Goal: Task Accomplishment & Management: Use online tool/utility

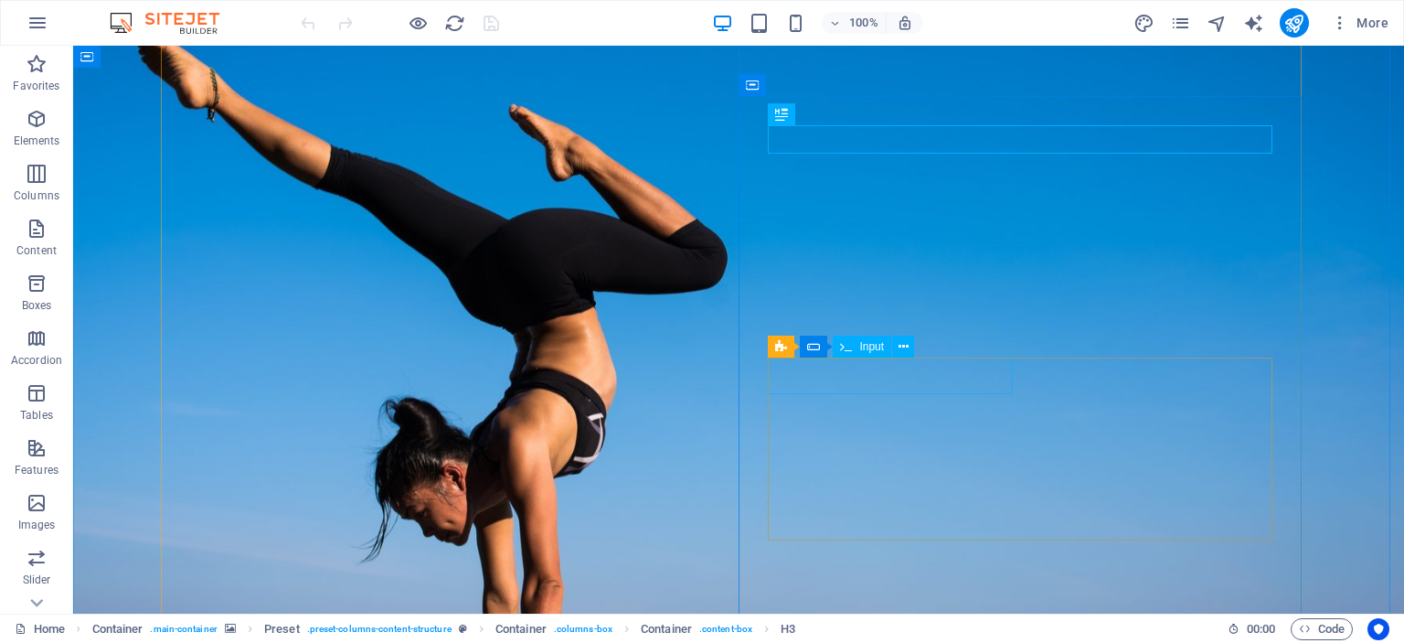
scroll to position [366, 0]
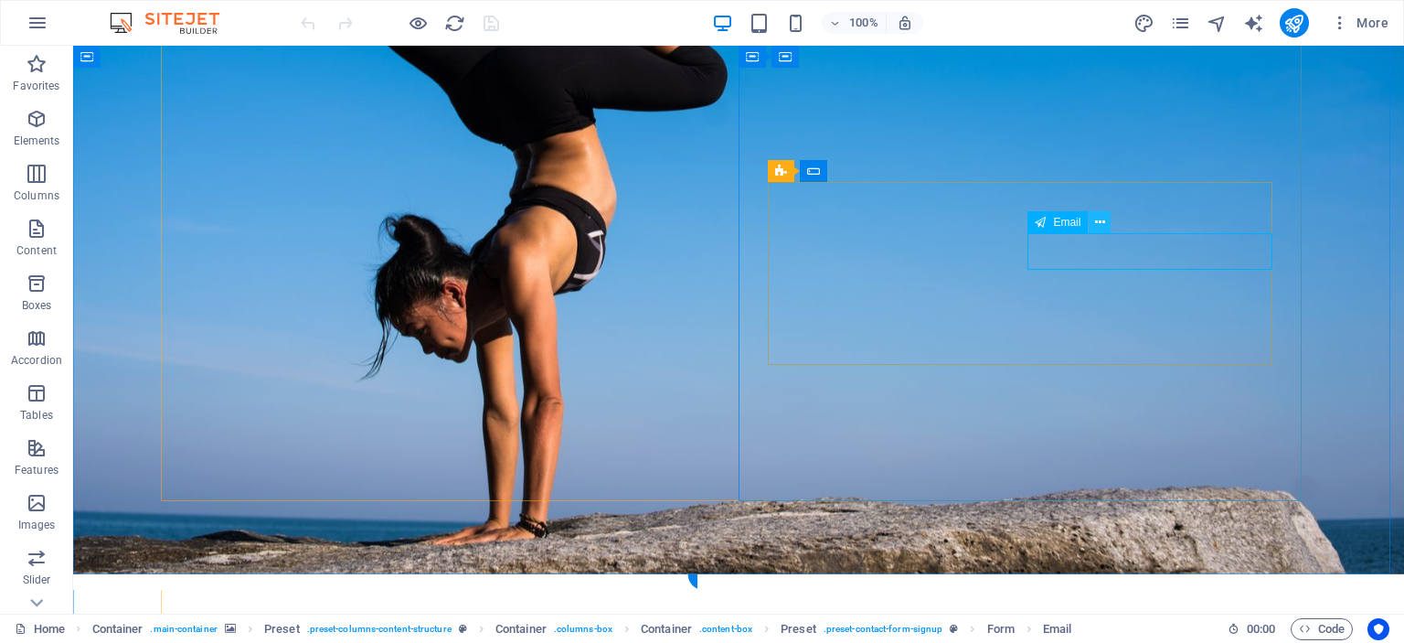
click at [1102, 218] on icon at bounding box center [1100, 222] width 10 height 19
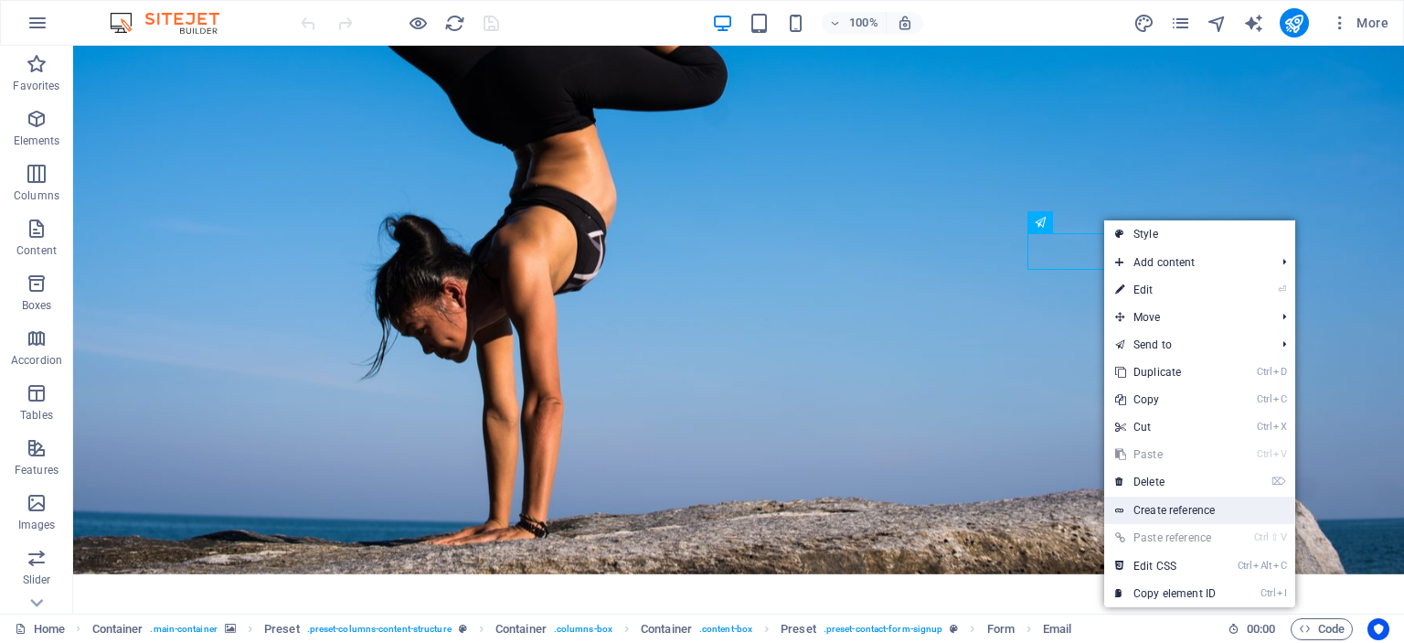
click at [1195, 501] on link "Create reference" at bounding box center [1199, 509] width 191 height 27
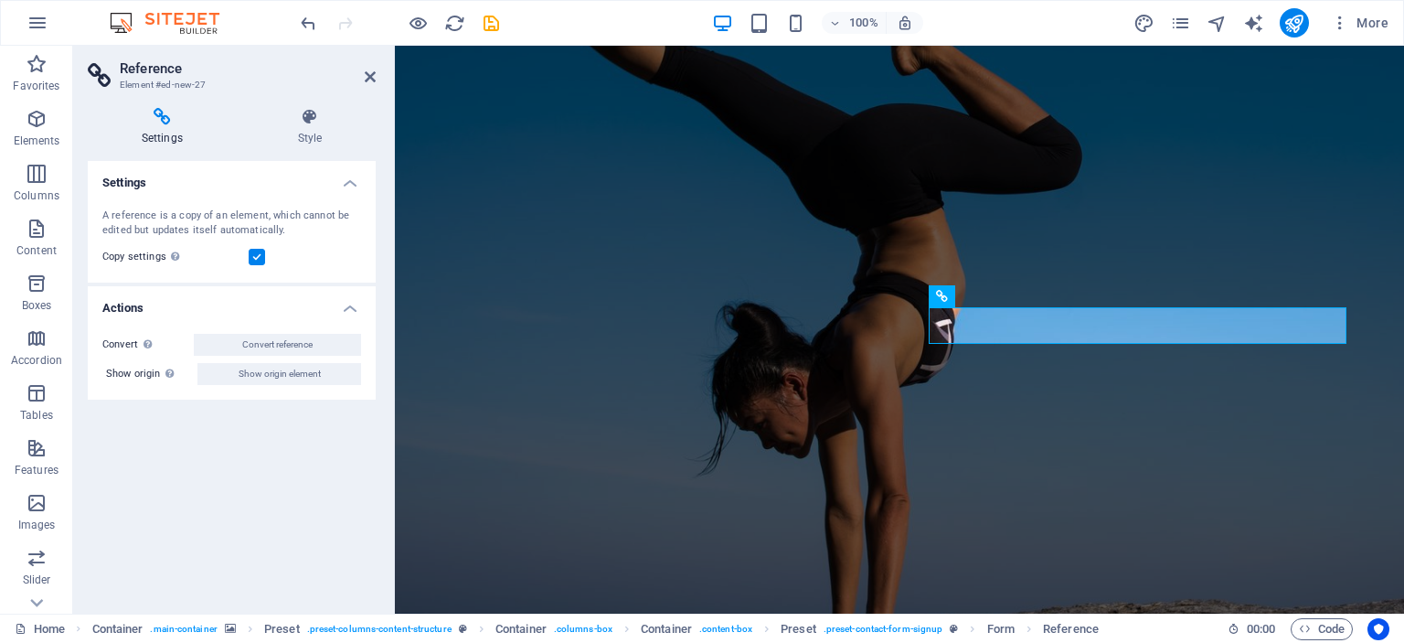
click at [343, 176] on h4 "Settings" at bounding box center [232, 177] width 288 height 33
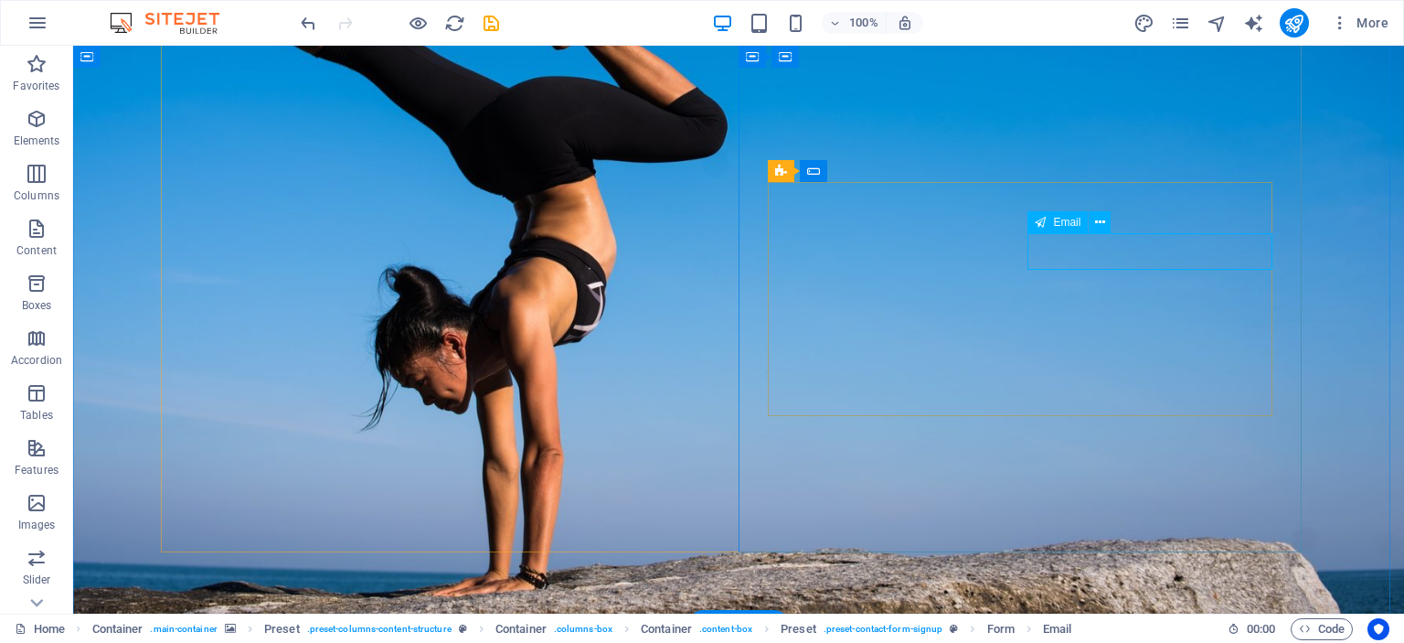
click at [1096, 222] on icon at bounding box center [1100, 222] width 10 height 19
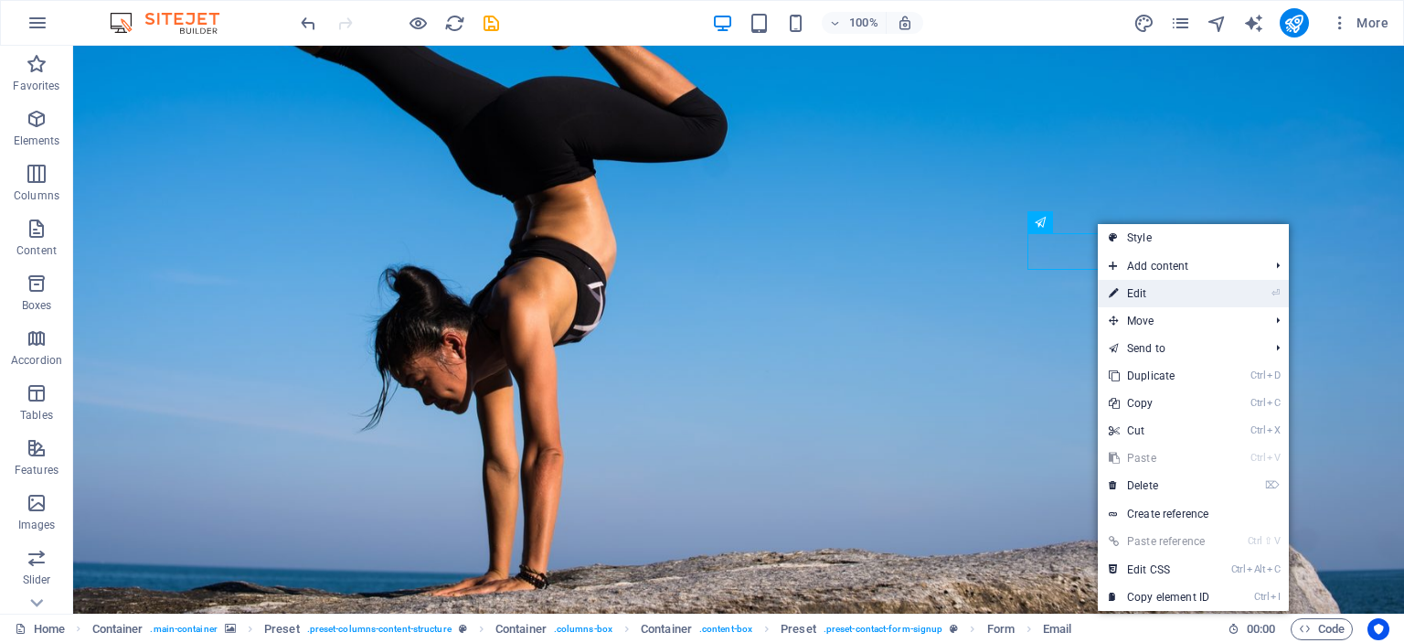
click at [1161, 294] on link "⏎ Edit" at bounding box center [1159, 293] width 122 height 27
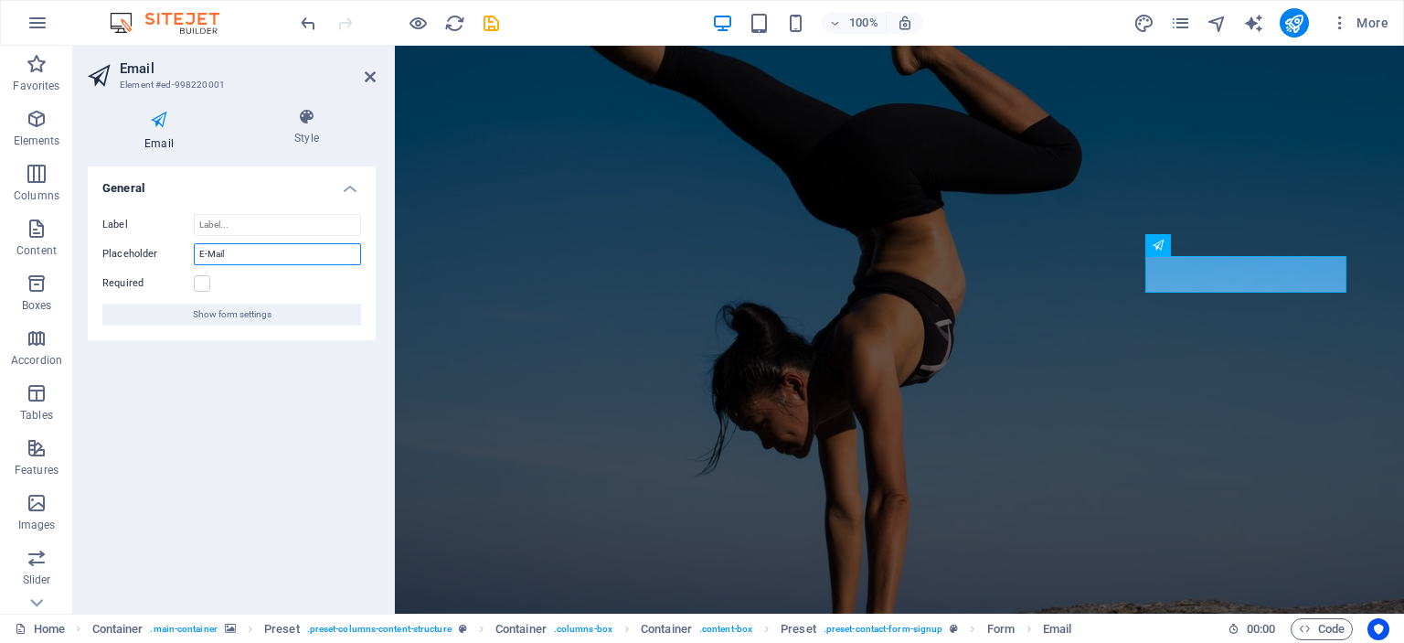
click at [223, 251] on input "E-Mail" at bounding box center [277, 254] width 167 height 22
click at [207, 281] on label at bounding box center [202, 283] width 16 height 16
click at [0, 0] on input "Required" at bounding box center [0, 0] width 0 height 0
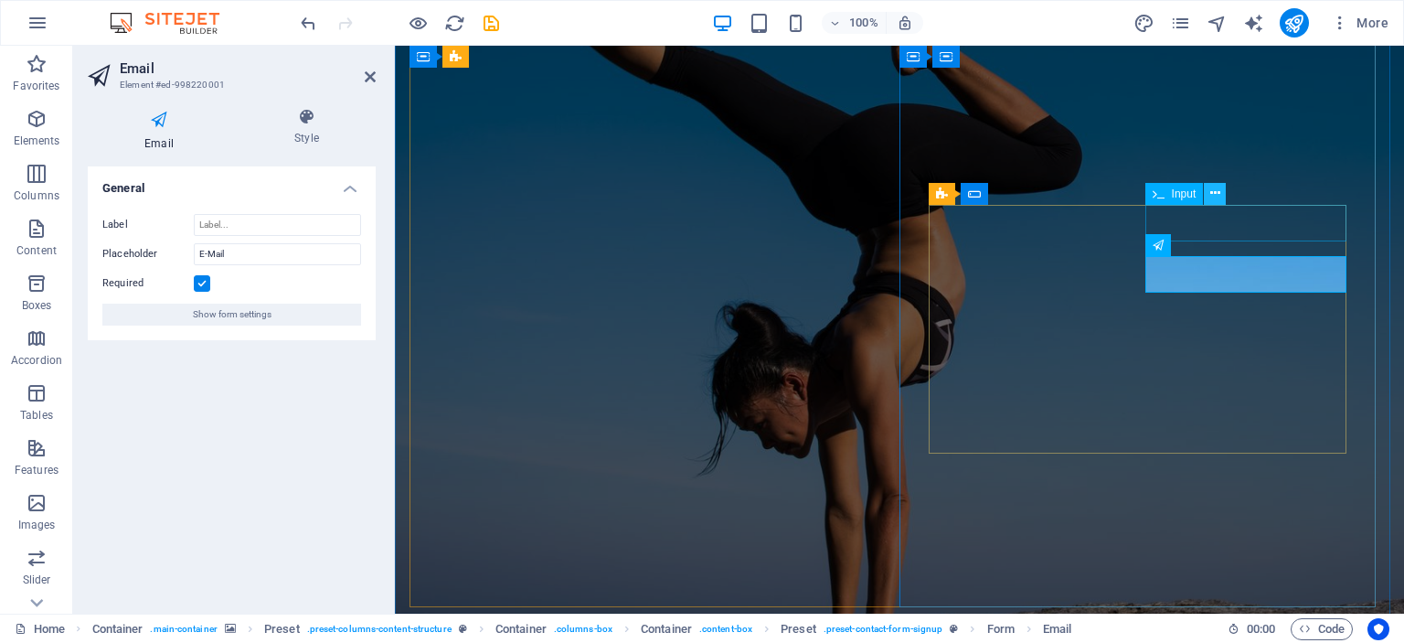
click at [1212, 194] on icon at bounding box center [1215, 193] width 10 height 19
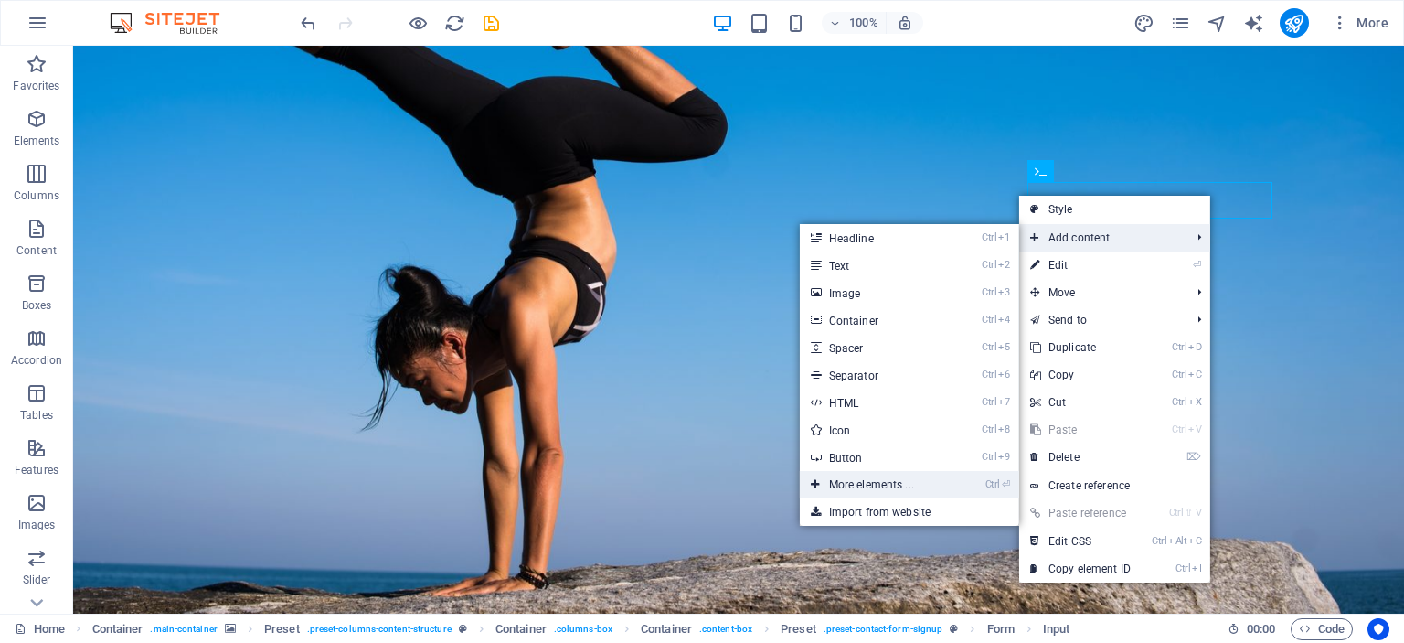
drag, startPoint x: 926, startPoint y: 474, endPoint x: 541, endPoint y: 427, distance: 387.7
click at [926, 474] on link "Ctrl ⏎ More elements ..." at bounding box center [875, 484] width 151 height 27
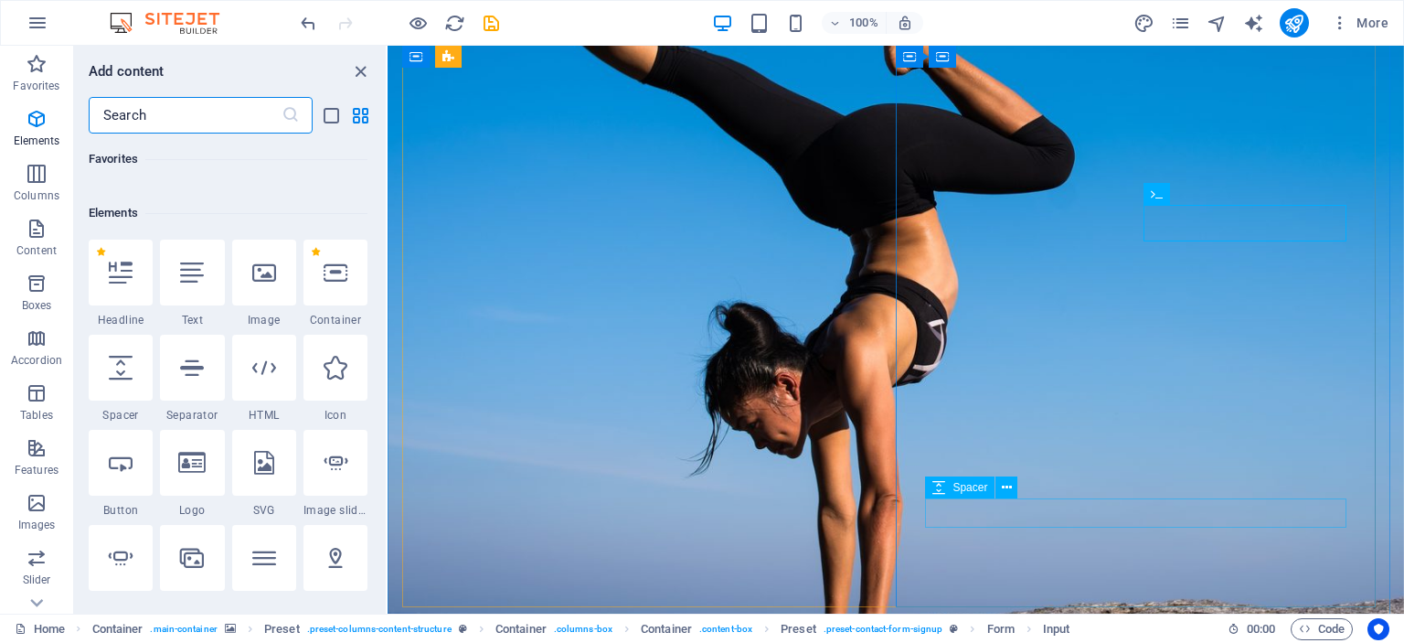
scroll to position [194, 0]
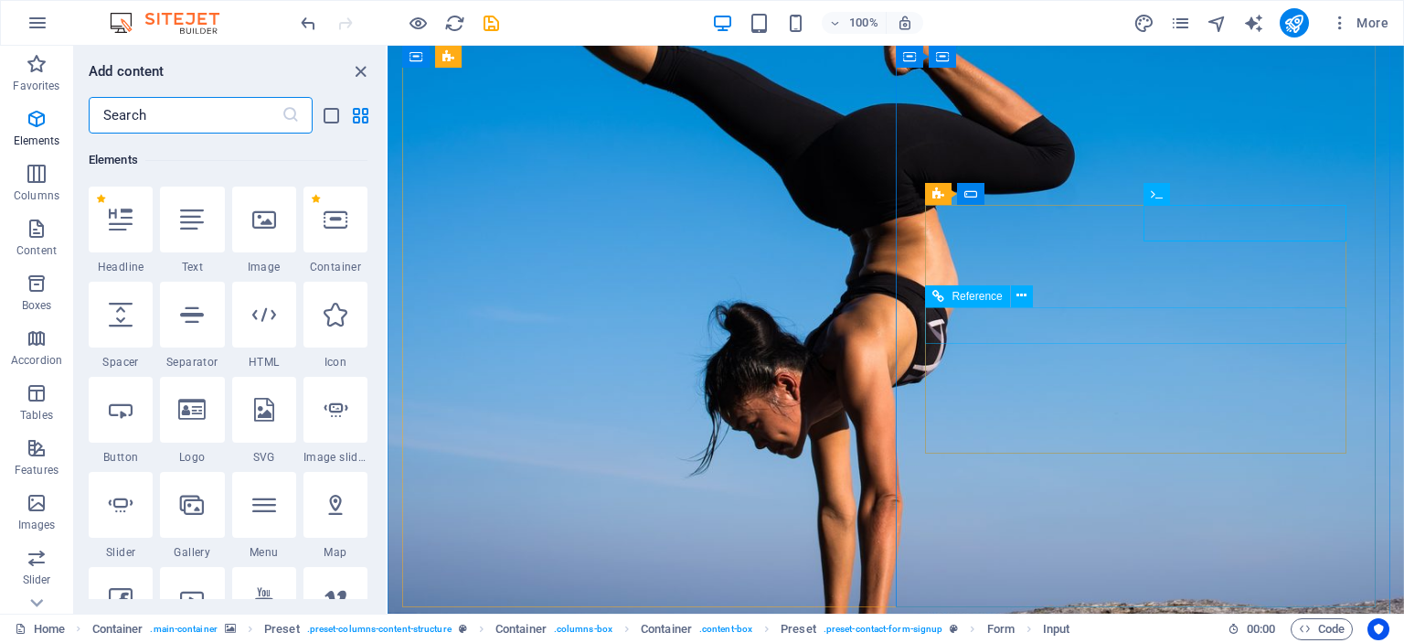
click at [1027, 299] on button at bounding box center [1022, 296] width 22 height 22
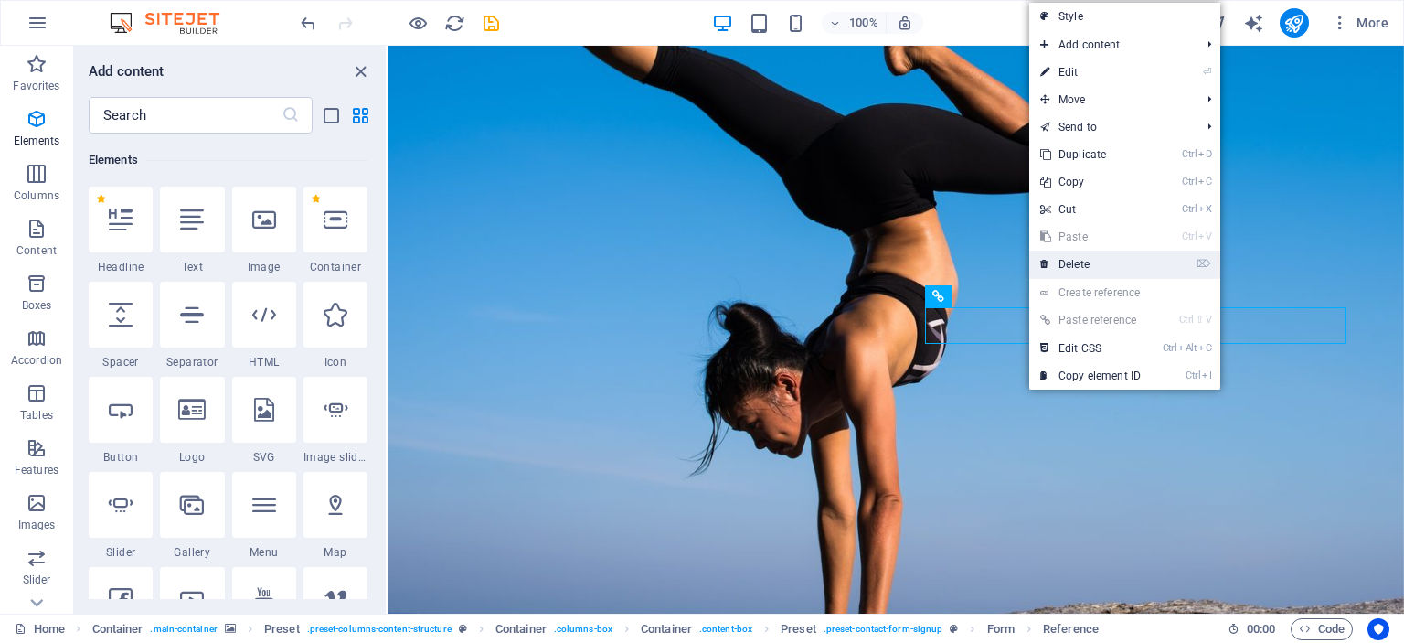
click at [1097, 266] on link "⌦ Delete" at bounding box center [1090, 263] width 122 height 27
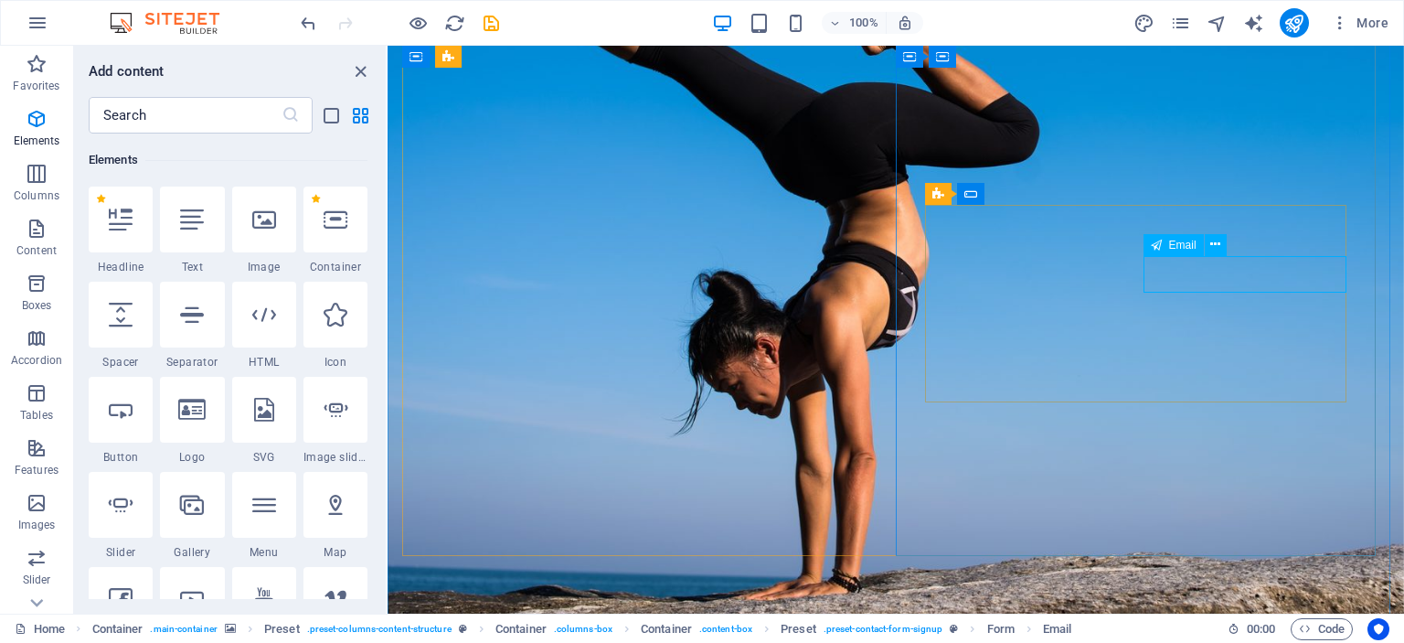
click at [1212, 249] on icon at bounding box center [1215, 244] width 10 height 19
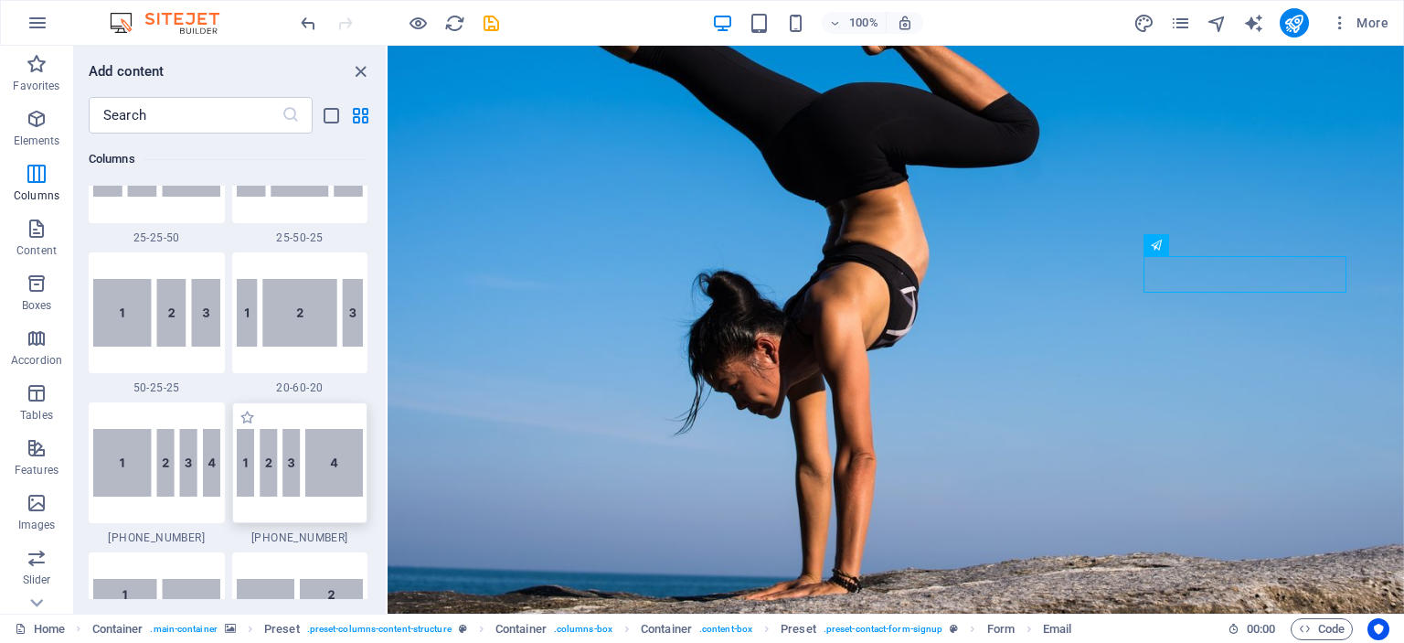
scroll to position [1930, 0]
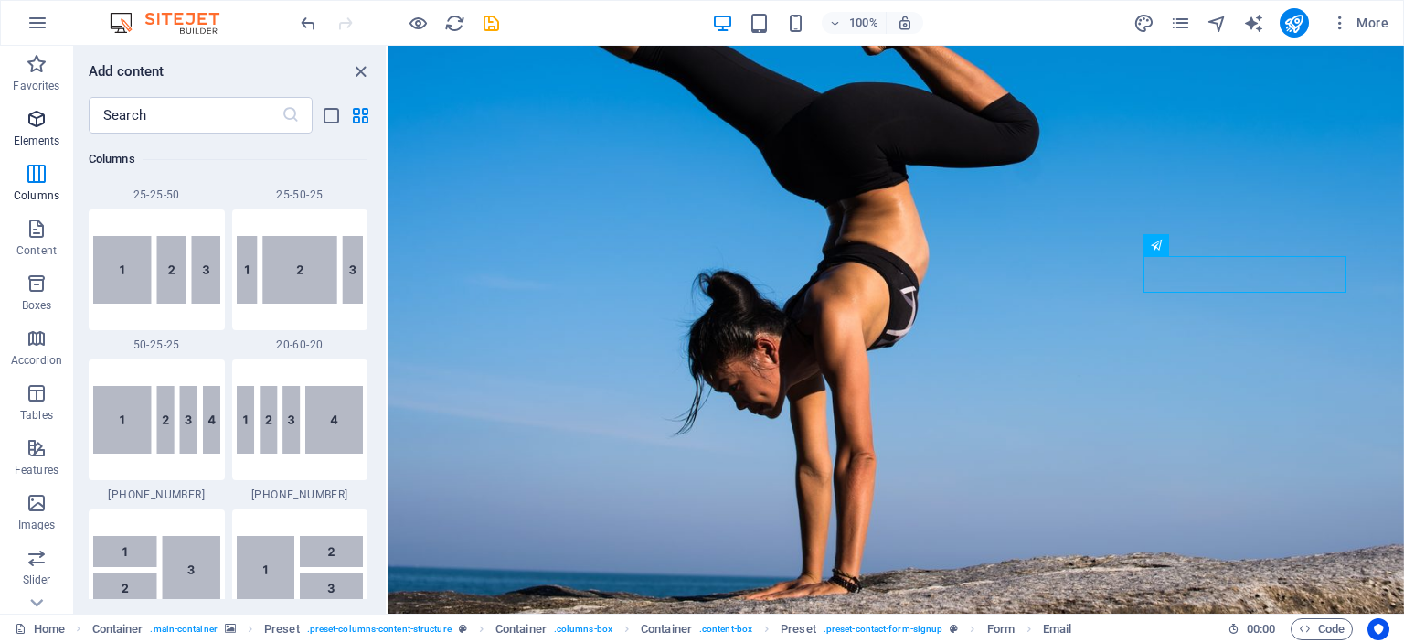
click at [40, 133] on p "Elements" at bounding box center [37, 140] width 47 height 15
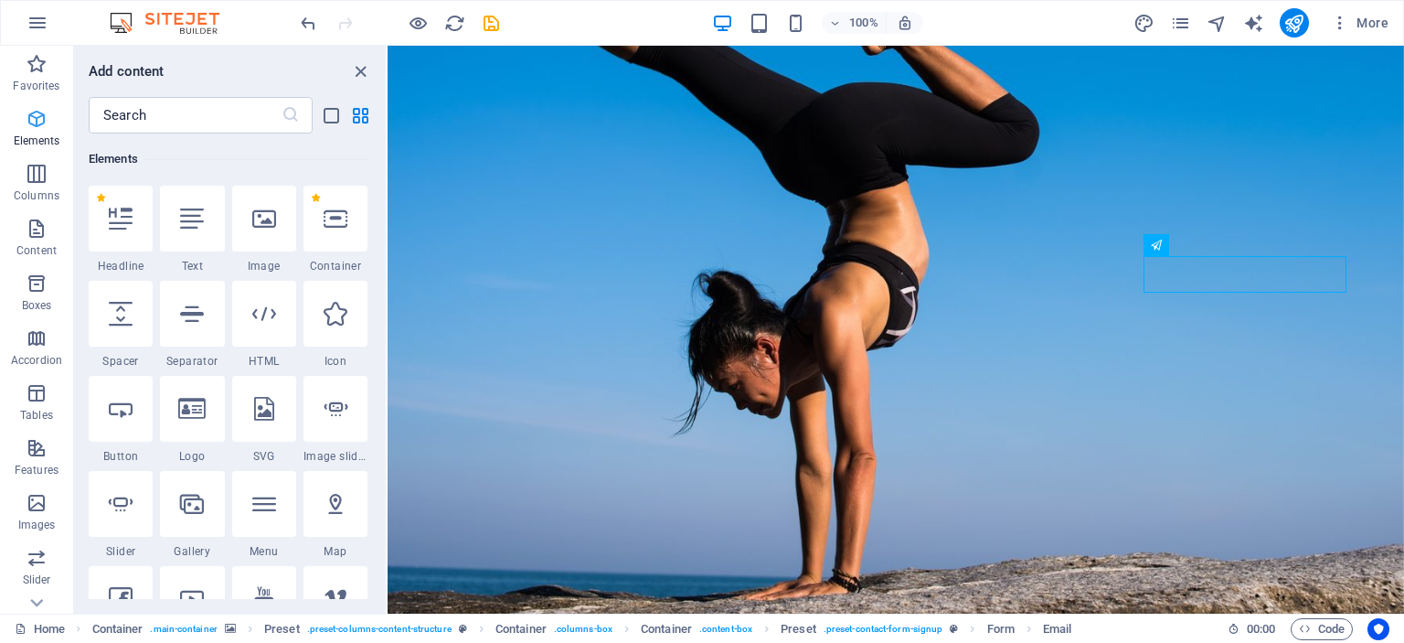
scroll to position [194, 0]
click at [33, 88] on p "Favorites" at bounding box center [36, 86] width 47 height 15
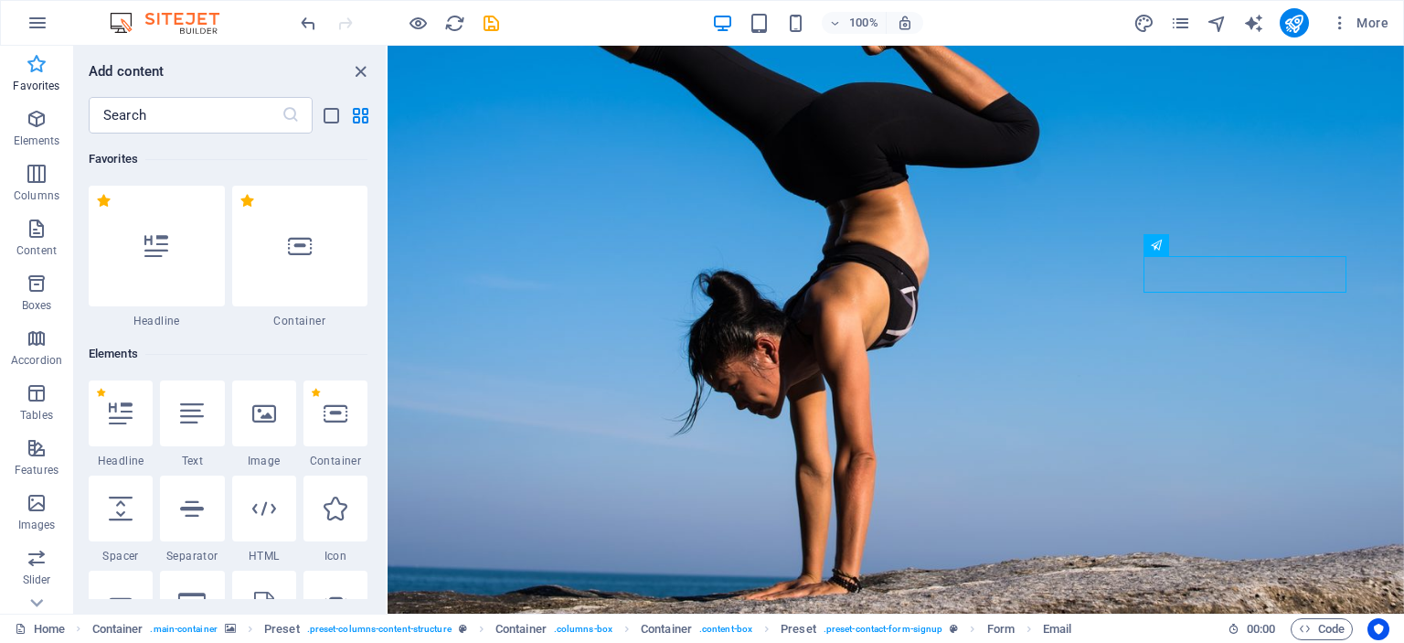
scroll to position [0, 0]
click at [44, 288] on icon "button" at bounding box center [37, 283] width 22 height 22
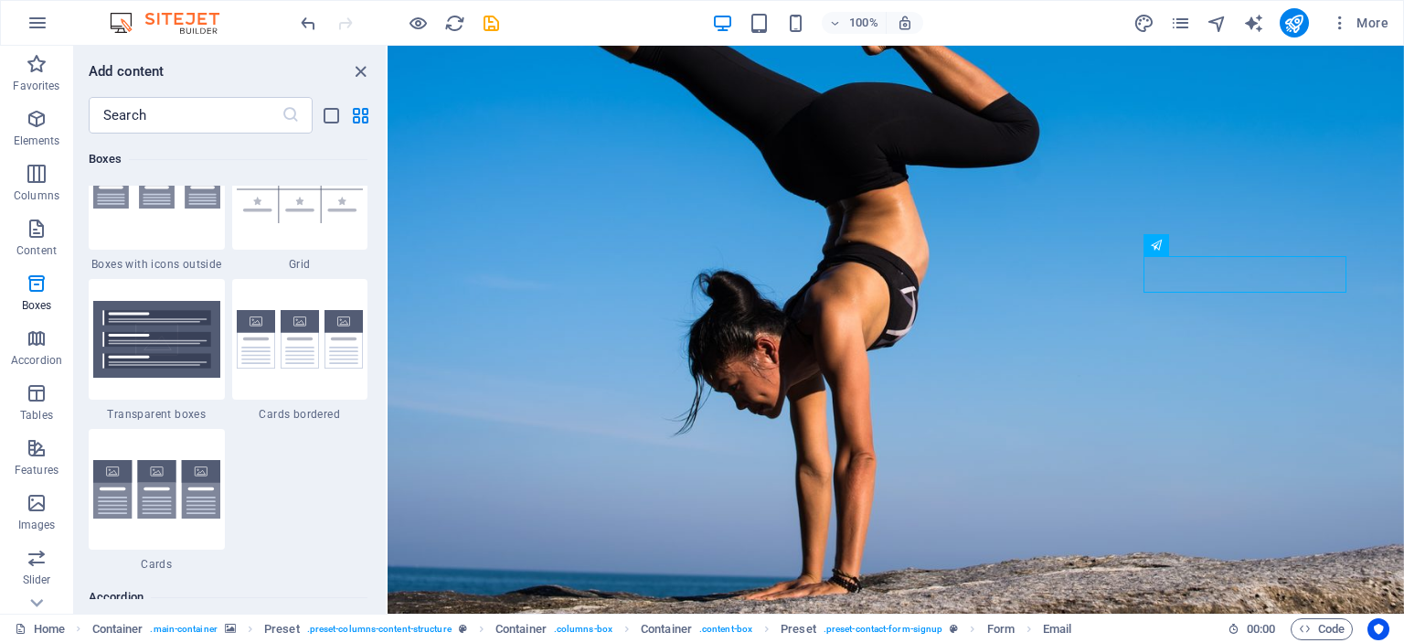
scroll to position [5498, 0]
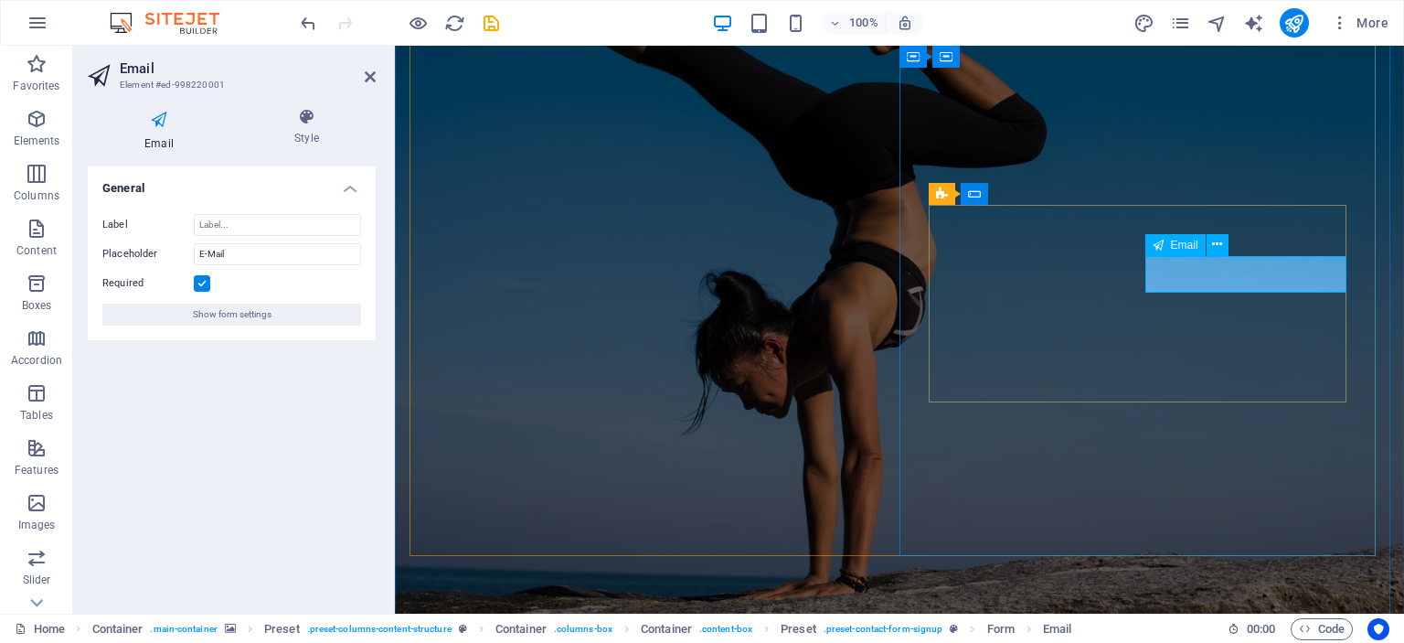
click at [1226, 249] on button at bounding box center [1217, 245] width 22 height 22
